Goal: Transaction & Acquisition: Book appointment/travel/reservation

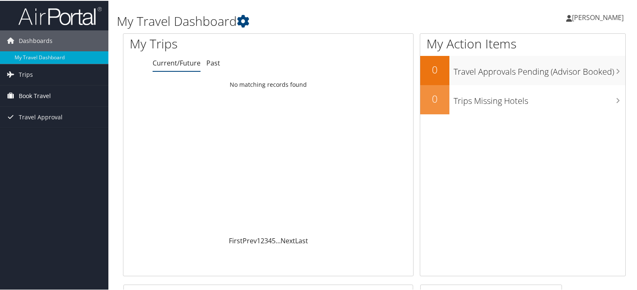
click at [42, 93] on span "Book Travel" at bounding box center [35, 95] width 32 height 21
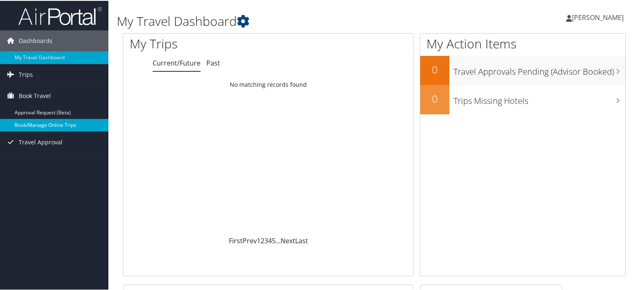
click at [21, 126] on link "Book/Manage Online Trips" at bounding box center [54, 124] width 108 height 13
